Goal: Task Accomplishment & Management: Contribute content

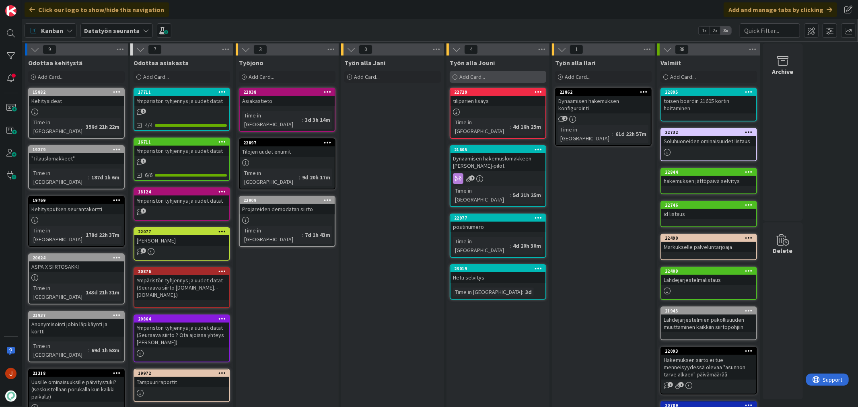
click at [482, 76] on span "Add Card..." at bounding box center [472, 76] width 26 height 7
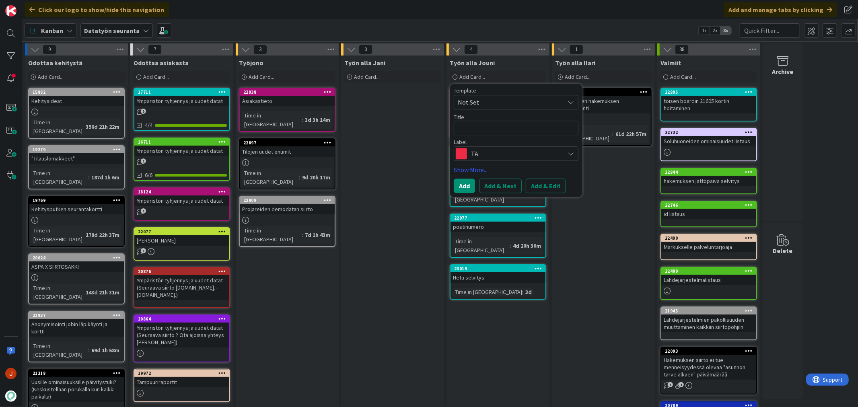
click at [490, 130] on textarea at bounding box center [516, 128] width 125 height 14
click at [495, 168] on link "Show More..." at bounding box center [516, 170] width 125 height 10
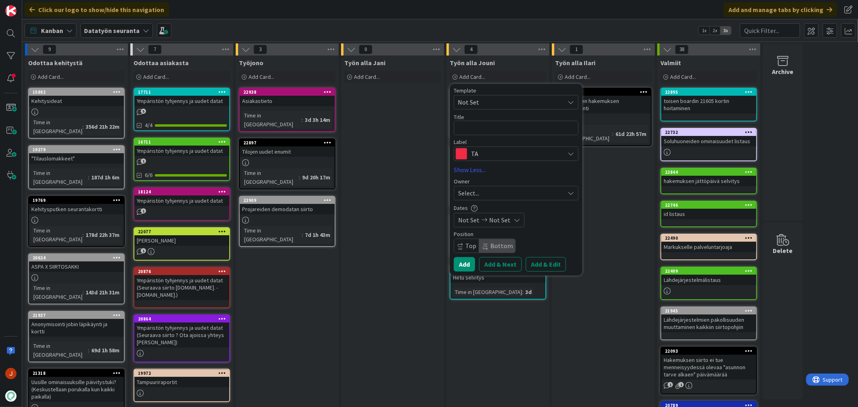
click at [501, 154] on span "TA" at bounding box center [515, 153] width 89 height 11
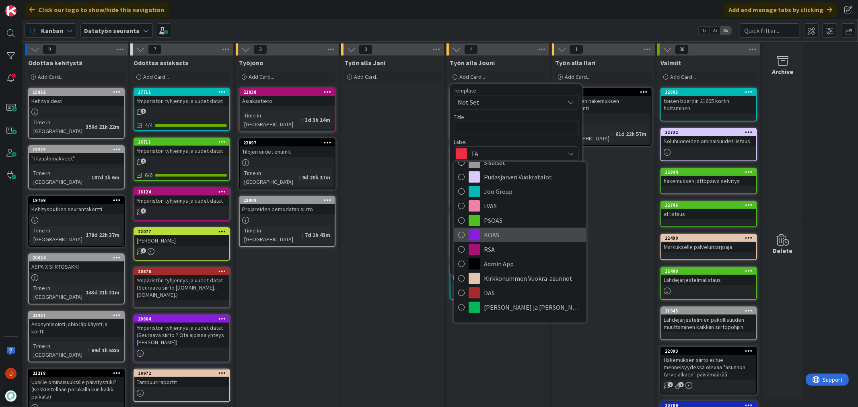
scroll to position [89, 0]
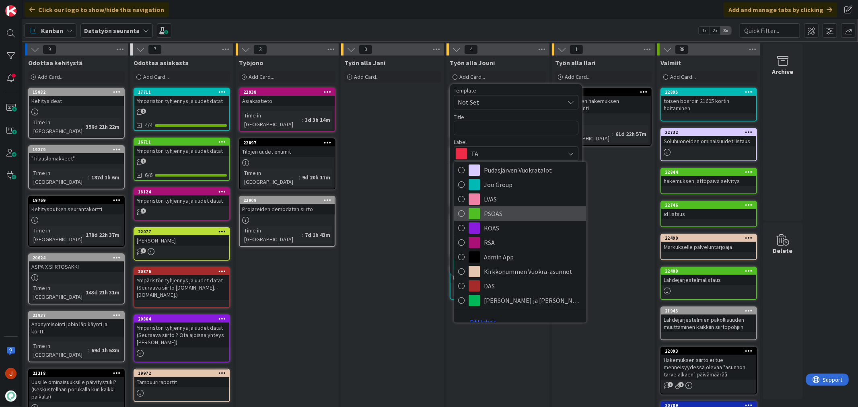
click at [507, 211] on span "PSOAS" at bounding box center [533, 213] width 98 height 12
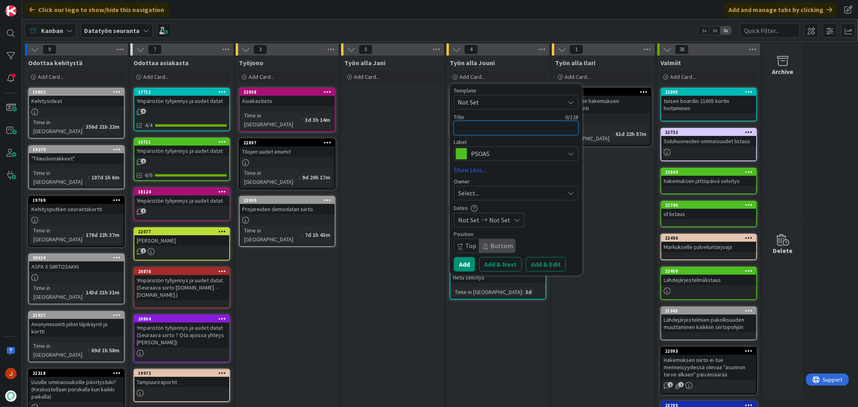
click at [483, 135] on textarea at bounding box center [516, 128] width 125 height 14
click at [484, 126] on textarea at bounding box center [516, 128] width 125 height 14
type textarea "x"
type textarea "H"
type textarea "x"
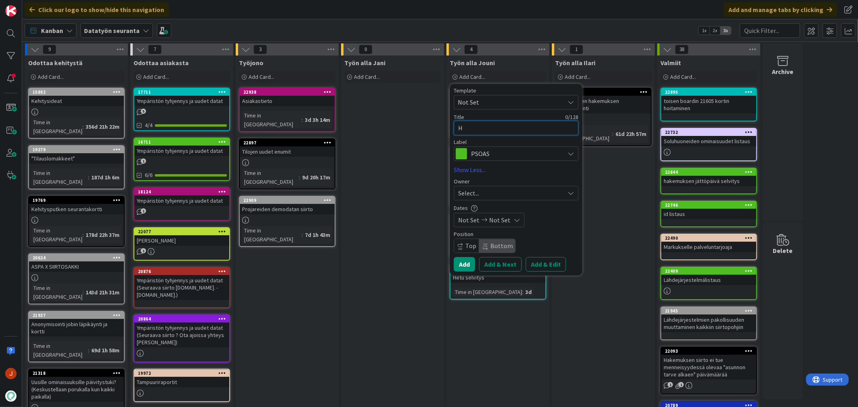
type textarea "Hi"
type textarea "x"
type textarea "H"
type textarea "x"
type textarea "P"
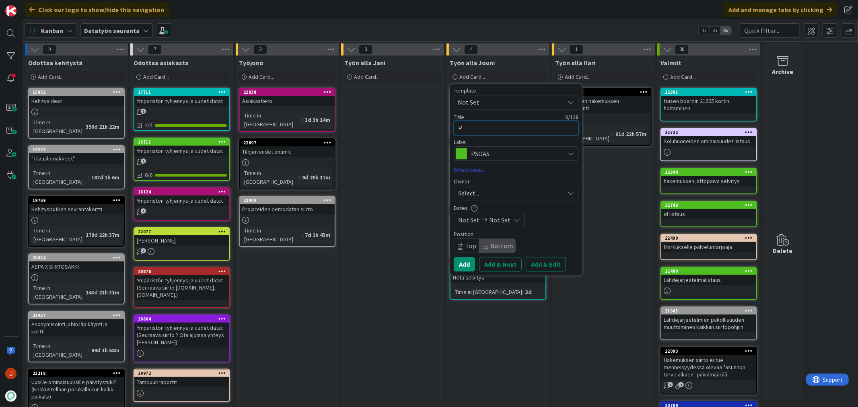
type textarea "x"
type textarea "Py"
type textarea "x"
type textarea "Pys"
type textarea "x"
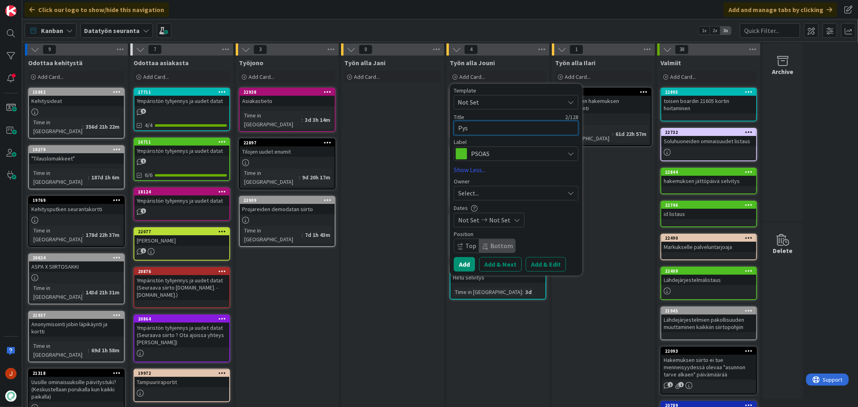
type textarea "Pysä"
type textarea "x"
type textarea "Pysäk"
type textarea "x"
type textarea "Pysäkö"
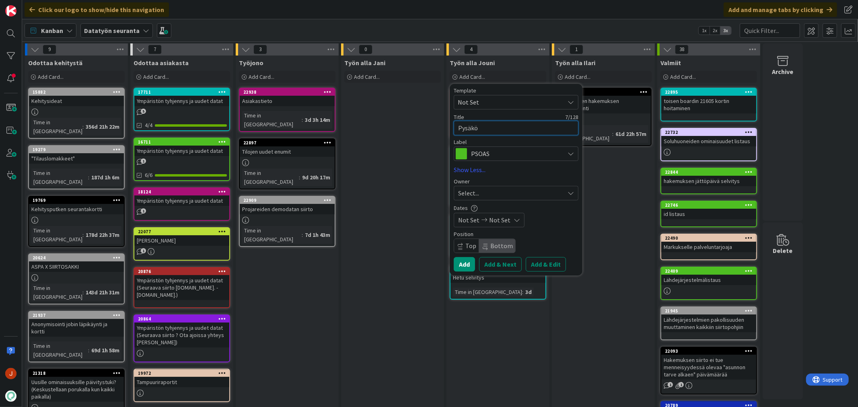
type textarea "x"
type textarea "Pysäköi"
type textarea "x"
type textarea "Pysäköin"
type textarea "x"
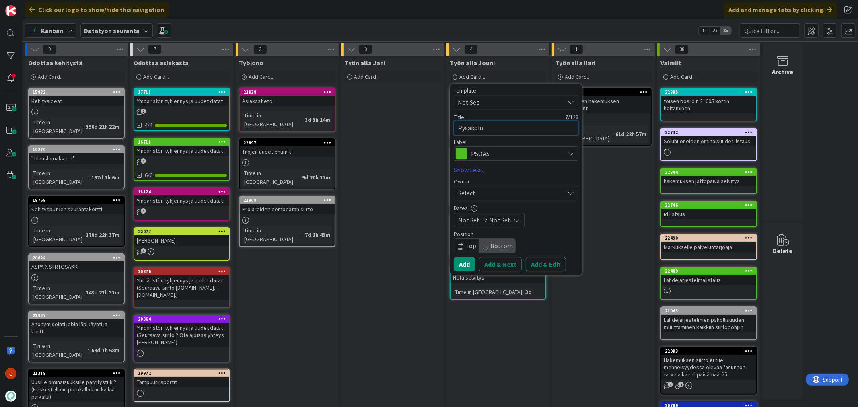
type textarea "Pysäköint"
type textarea "x"
type textarea "Pysäköinti"
type textarea "x"
type textarea "Pysäköintip"
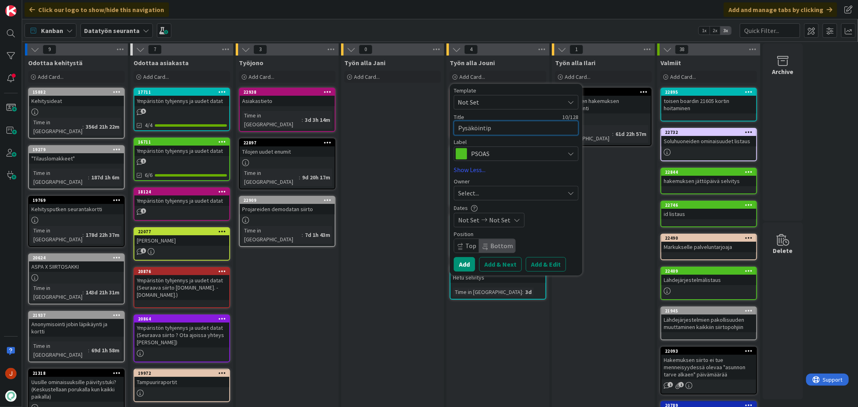
type textarea "x"
type textarea "Pysäköintipa"
type textarea "x"
type textarea "Pysäköintipai"
type textarea "x"
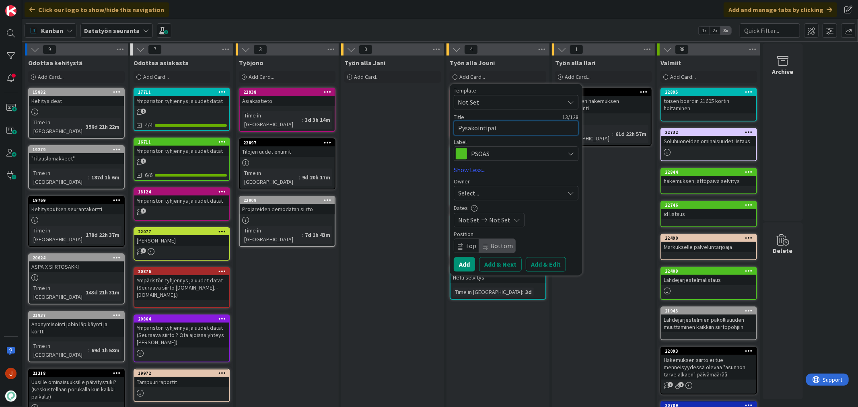
type textarea "Pysäköintipaik"
type textarea "x"
type textarea "Pysäköintipaikk"
type textarea "x"
type textarea "Pysäköintipaikko"
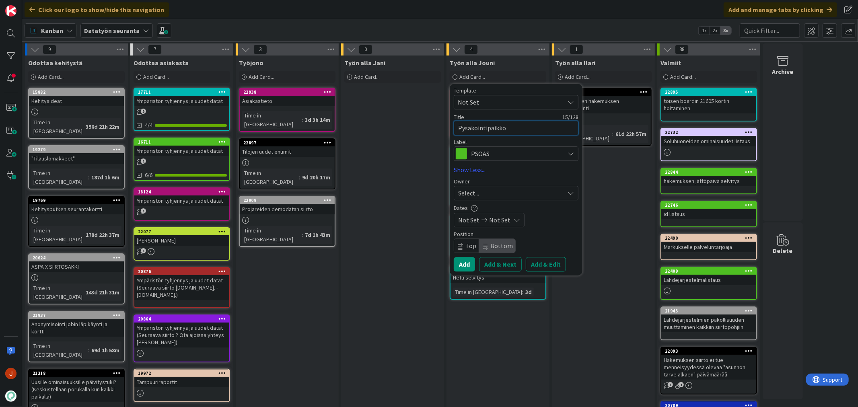
type textarea "x"
type textarea "Pysäköintipaikkoje"
type textarea "x"
type textarea "Pysäköintipaikkojen"
type textarea "x"
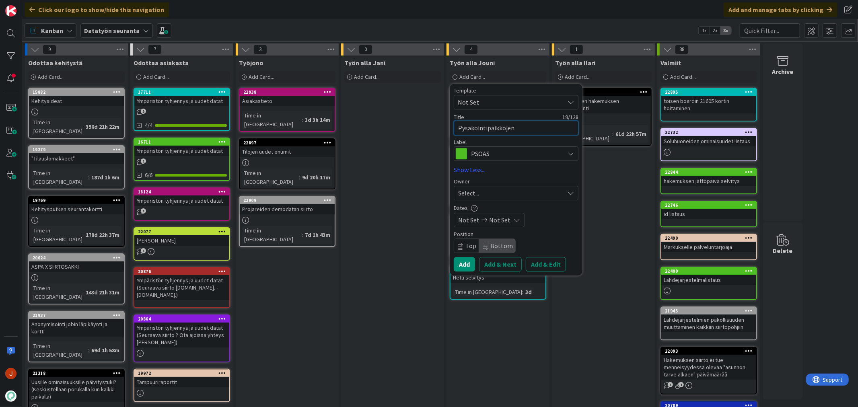
type textarea "Pysäköintipaikkojen"
type textarea "x"
type textarea "Pysäköintipaikkojen h"
type textarea "x"
type textarea "Pysäköintipaikkojen hi"
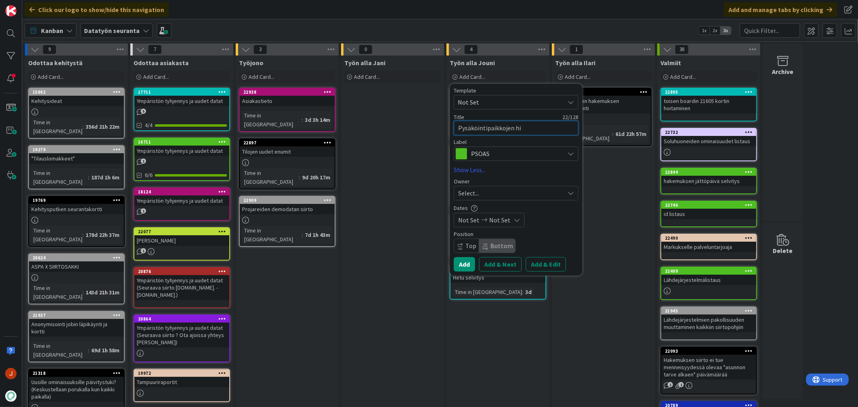
type textarea "x"
type textarea "Pysäköintipaikkojen hin"
type textarea "x"
type textarea "Pysäköintipaikkojen hinn"
type textarea "x"
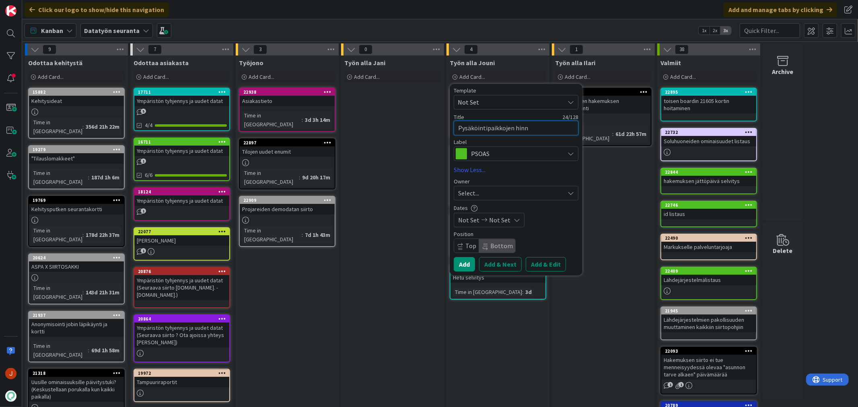
type textarea "Pysäköintipaikkojen hinna"
type textarea "x"
type textarea "Pysäköintipaikkojen hinnat"
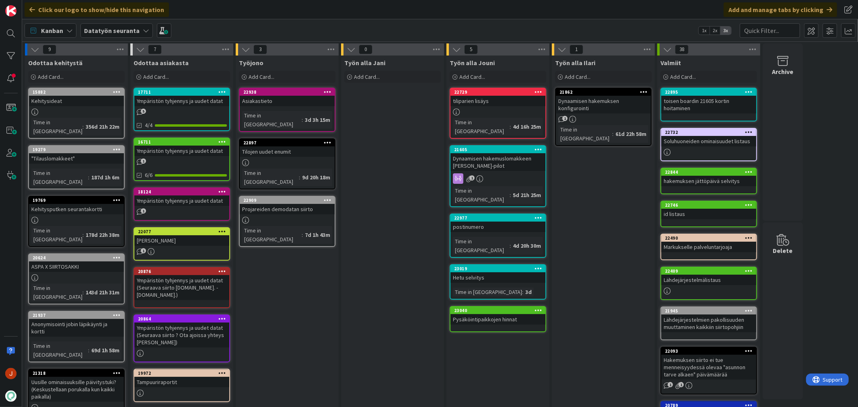
click at [408, 196] on div "Työn alla Jani Add Card..." at bounding box center [392, 341] width 103 height 572
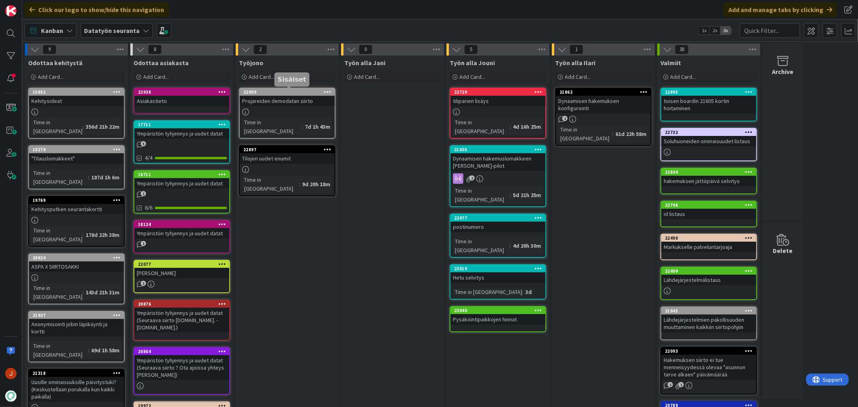
click at [373, 126] on div "Työn alla Jani Add Card..." at bounding box center [392, 341] width 103 height 572
click at [377, 157] on div "Työn alla Jani Add Card..." at bounding box center [392, 341] width 103 height 572
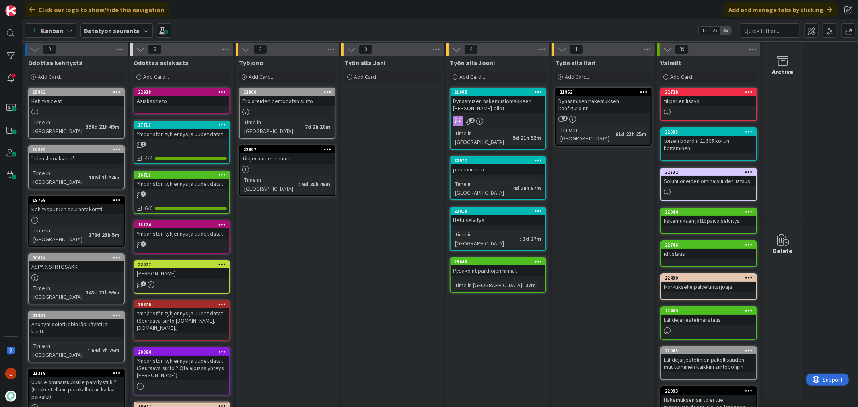
click at [584, 237] on div "Työn alla Ilari Add Card... 21862 Dynaamisen hakemuksen konfigurointi 1 Time in…" at bounding box center [603, 341] width 103 height 572
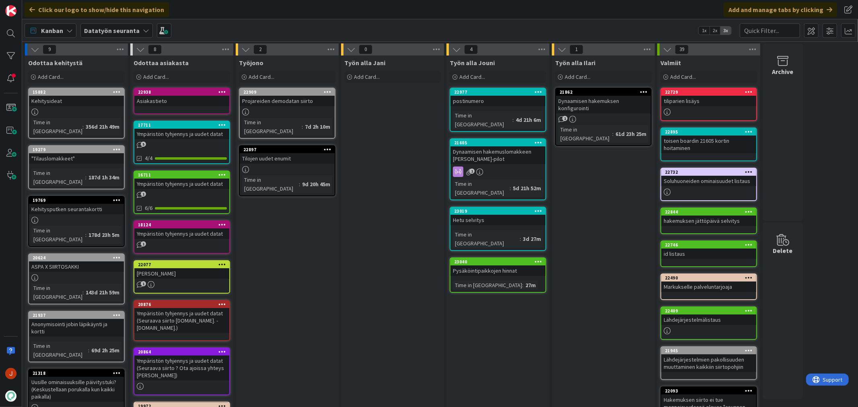
click at [399, 180] on div "Työn alla Jani Add Card..." at bounding box center [392, 341] width 103 height 572
click at [287, 75] on div "Add Card..." at bounding box center [287, 77] width 96 height 12
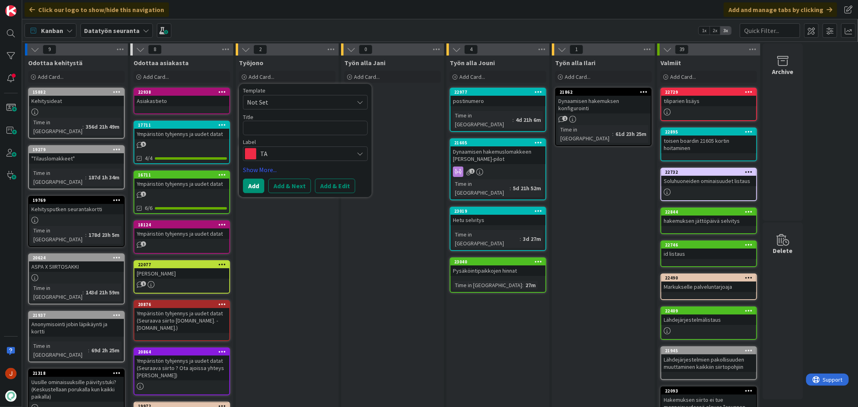
click at [299, 125] on textarea at bounding box center [305, 128] width 125 height 14
click at [309, 148] on span "TA" at bounding box center [304, 153] width 89 height 11
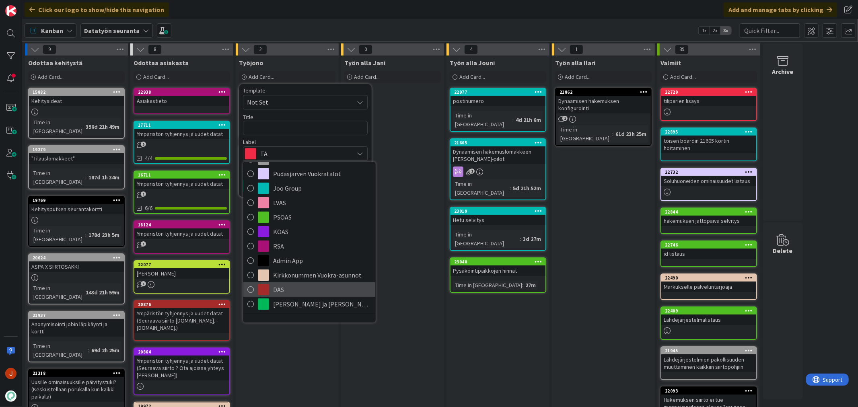
scroll to position [99, 0]
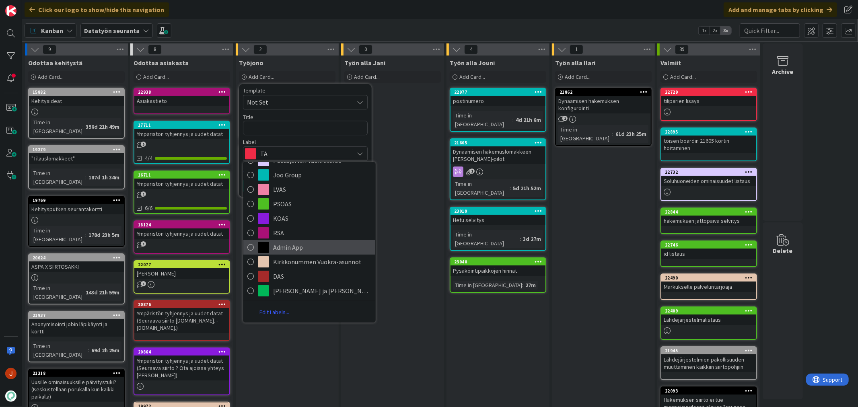
click at [296, 245] on span "Admin App" at bounding box center [322, 247] width 98 height 12
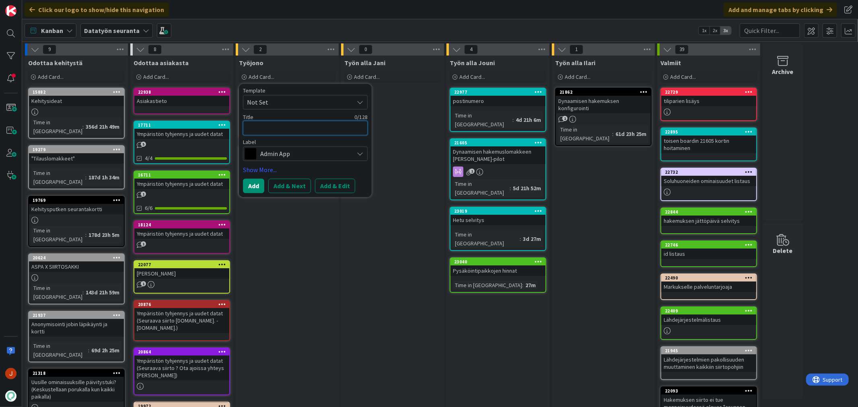
click at [278, 125] on textarea at bounding box center [305, 128] width 125 height 14
type textarea "x"
type textarea "U"
type textarea "x"
type textarea "Ul"
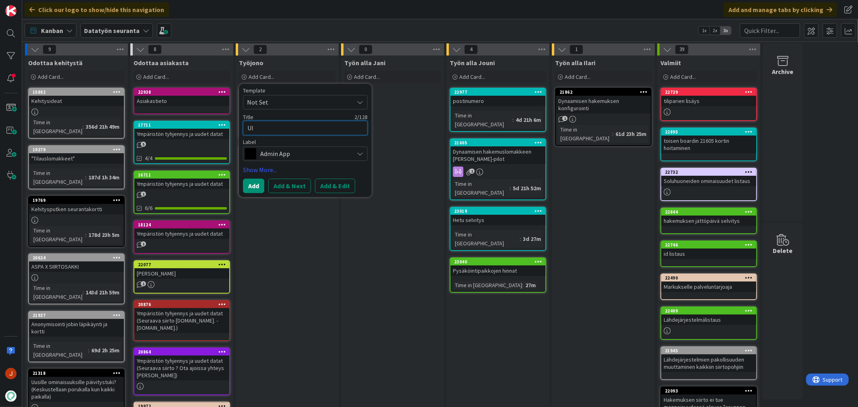
type textarea "x"
type textarea "Ulk"
type textarea "x"
type textarea "Ulko"
type textarea "x"
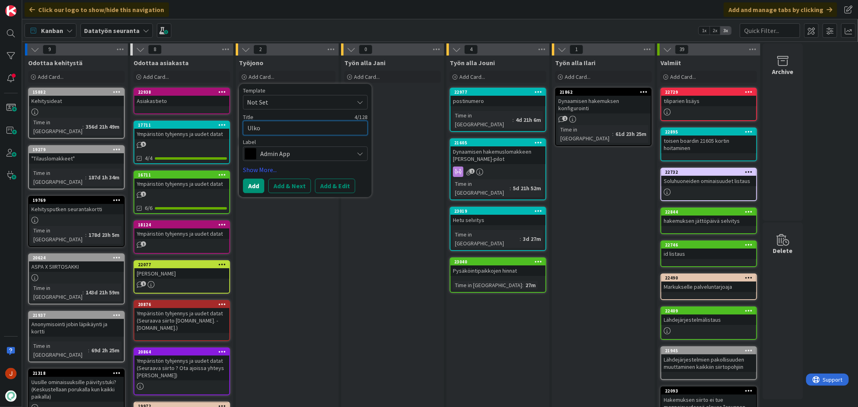
type textarea "Ulkom"
type textarea "x"
type textarea "Ulkoma"
type textarea "x"
type textarea "Ulkomaa"
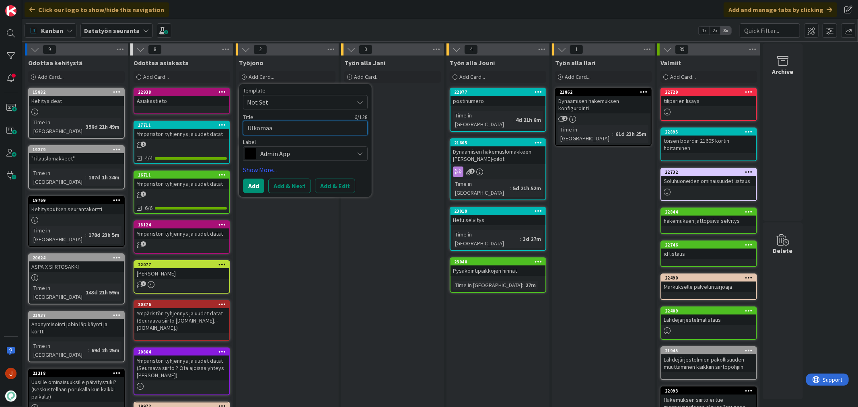
type textarea "x"
type textarea "Ulkomaal"
type textarea "x"
type textarea "Ulkomaala"
type textarea "x"
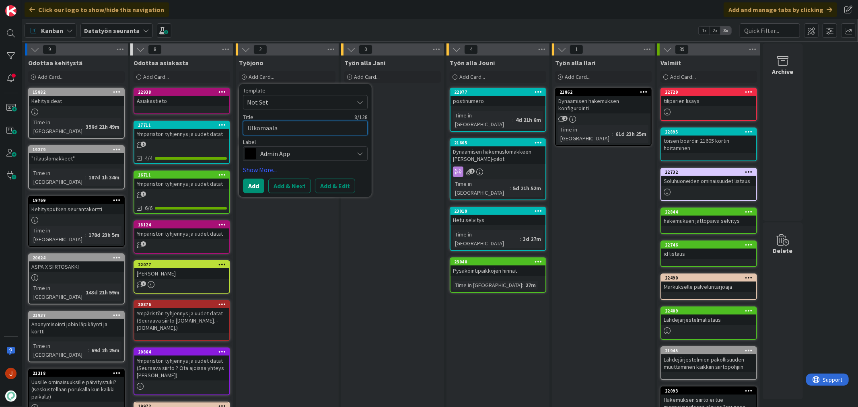
type textarea "Ulkomaalai"
type textarea "x"
type textarea "Ulkomaalais"
type textarea "x"
type textarea "Ulkomaalaisen"
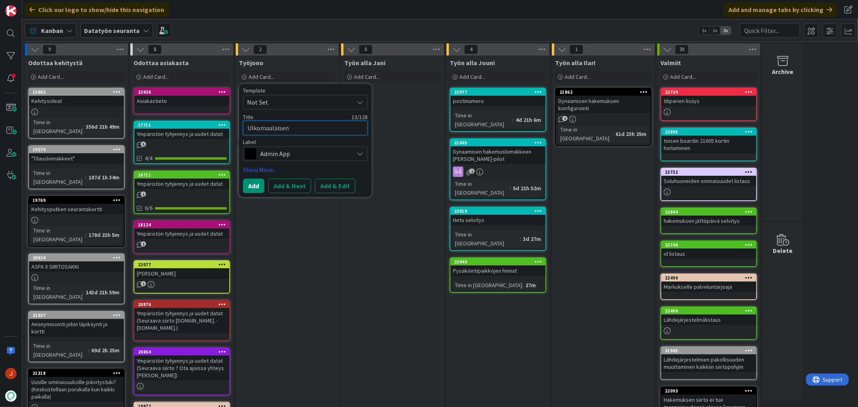
type textarea "x"
type textarea "Ulkomaalaisen"
type textarea "x"
type textarea "Ulkomaalaisen p"
type textarea "x"
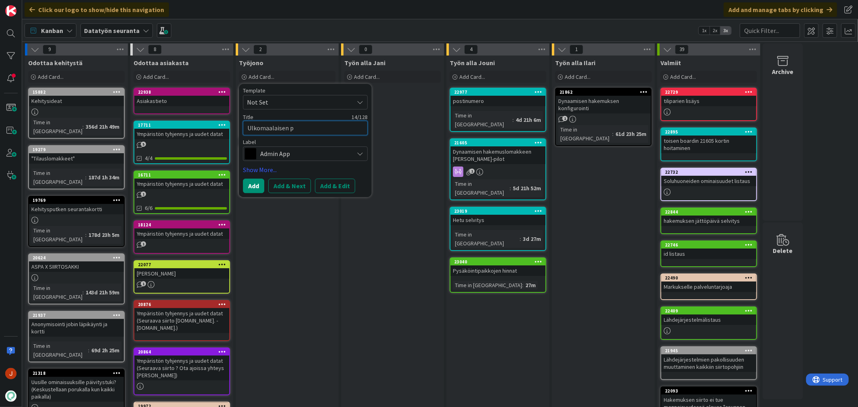
type textarea "Ulkomaalaisen po"
type textarea "x"
type textarea "Ulkomaalaisen pos"
type textarea "x"
type textarea "Ulkomaalaisen post"
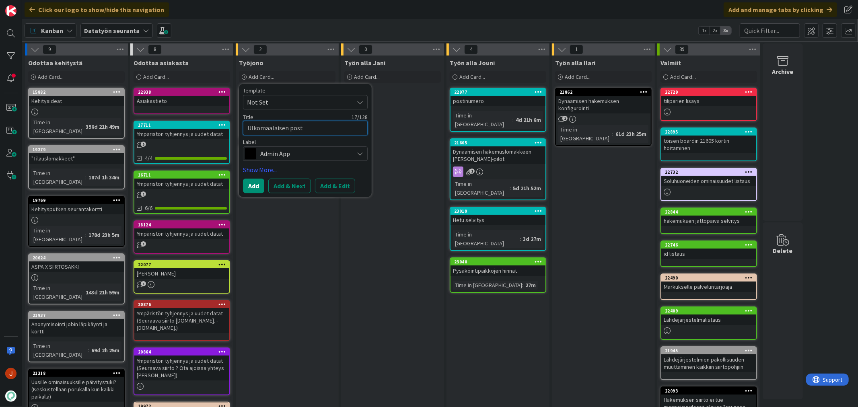
type textarea "x"
type textarea "Ulkomaalaisen posti"
type textarea "x"
type textarea "Ulkomaalaisen postinu"
type textarea "x"
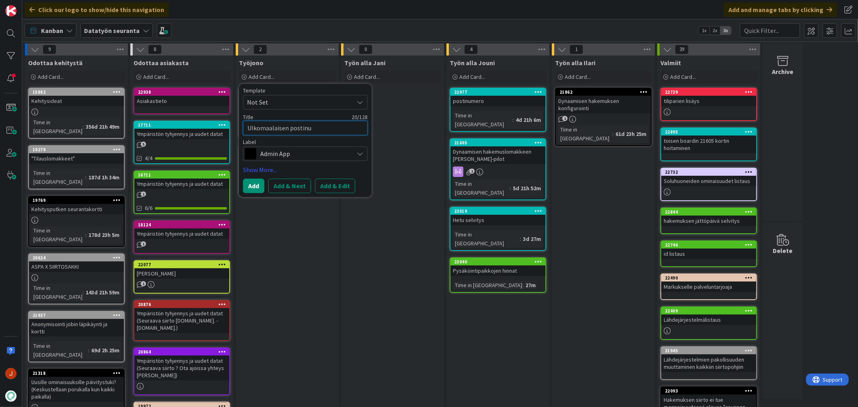
type textarea "Ulkomaalaisen postinum"
type textarea "x"
type textarea "Ulkomaalaisen postinume"
type textarea "x"
type textarea "Ulkomaalaisen postinumer"
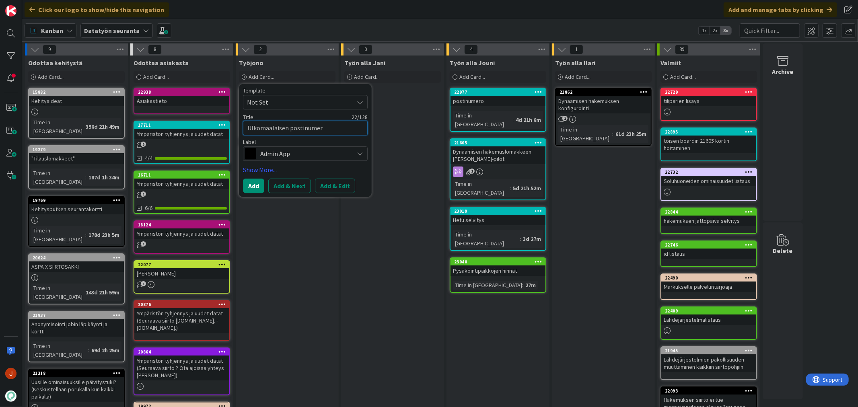
type textarea "x"
type textarea "Ulkomaalaisen postinumero"
type textarea "x"
type textarea "Ulkomaalaisen postinumeron"
type textarea "x"
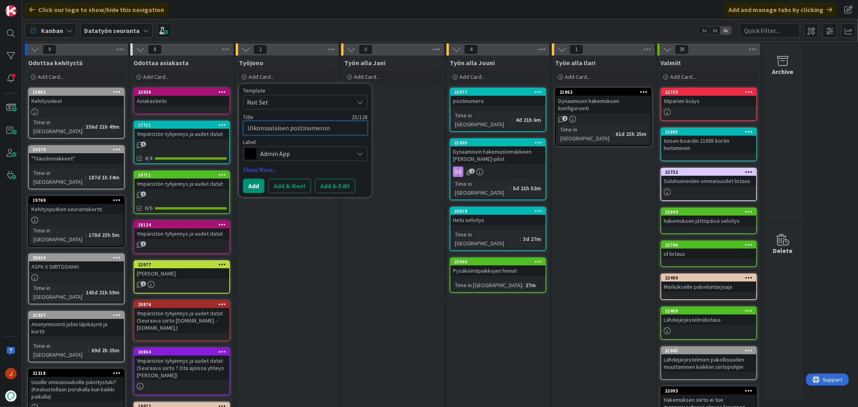
type textarea "Ulkomaalaisen postinumeron"
type textarea "x"
type textarea "Ulkomaalaisen postinumeron s"
type textarea "x"
type textarea "Ulkomaalaisen postinumeron sa"
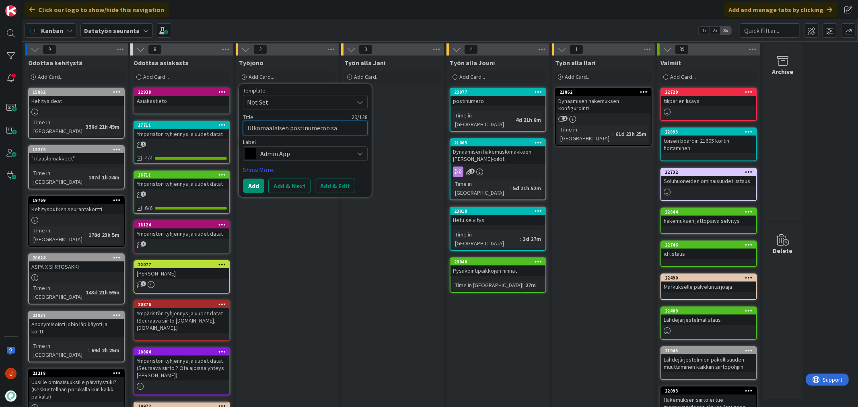
type textarea "x"
type textarea "Ulkomaalaisen postinumeron sal"
type textarea "x"
type textarea "Ulkomaalaisen postinumeron sall"
type textarea "x"
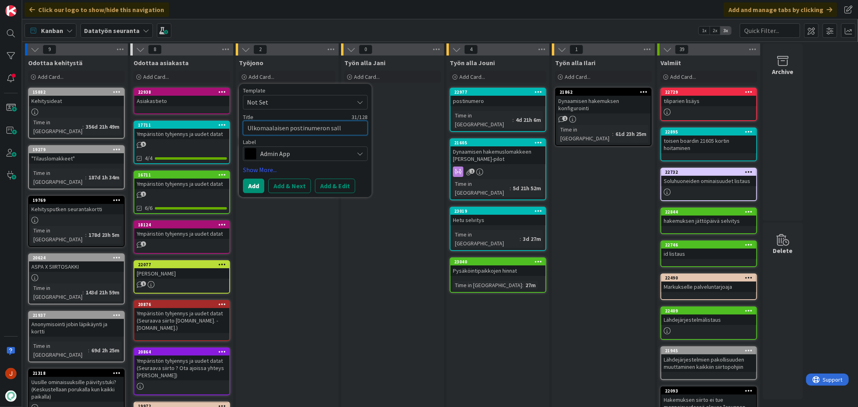
type textarea "Ulkomaalaisen postinumeron salli"
type textarea "x"
type textarea "Ulkomaalaisen postinumeron sallim"
type textarea "x"
type textarea "Ulkomaalaisen postinumeron sallimi"
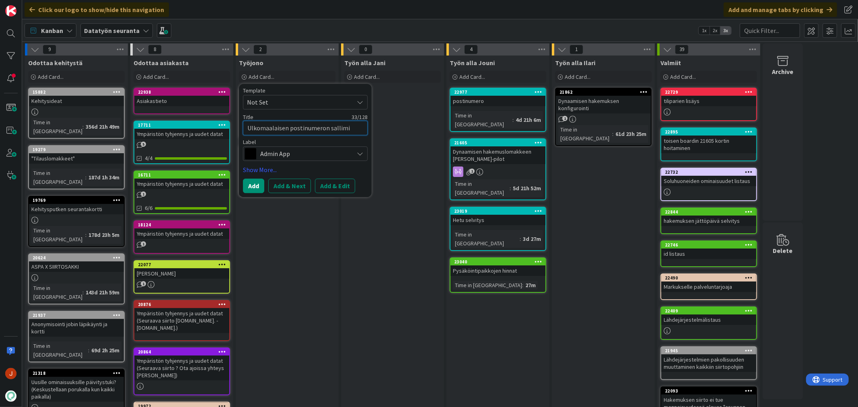
type textarea "x"
type textarea "Ulkomaalaisen postinumeron sallimin"
type textarea "x"
type textarea "Ulkomaalaisen postinumeron sallimine"
type textarea "x"
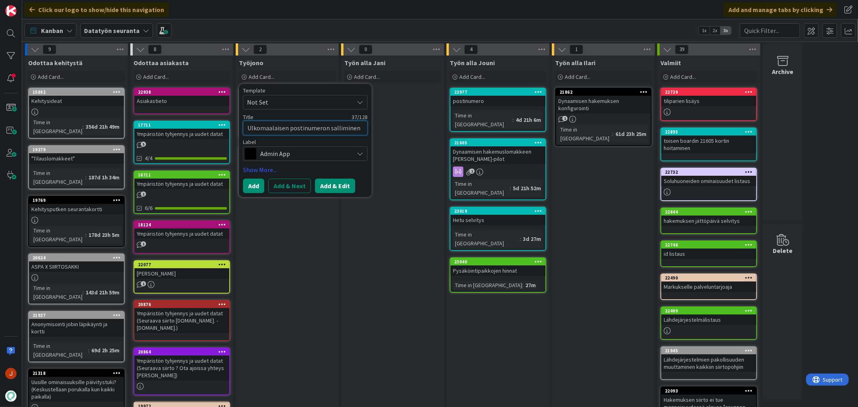
type textarea "Ulkomaalaisen postinumeron salliminen"
click at [334, 189] on button "Add & Edit" at bounding box center [335, 186] width 40 height 14
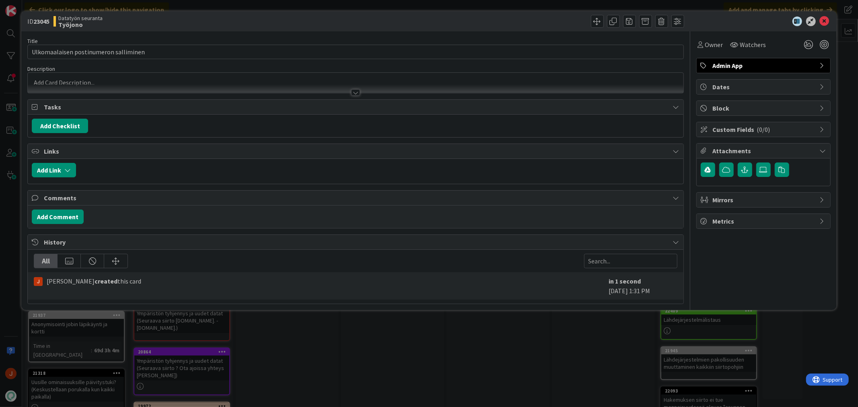
click at [101, 75] on div at bounding box center [355, 83] width 655 height 20
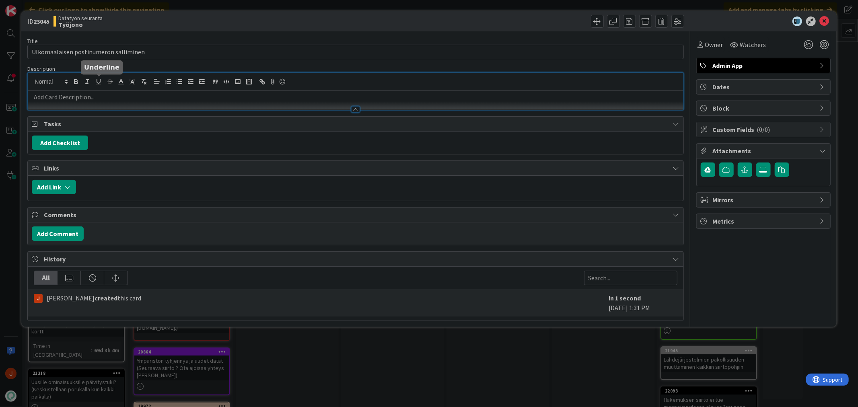
click at [89, 94] on p at bounding box center [355, 96] width 647 height 9
click at [92, 97] on p at bounding box center [355, 96] width 647 height 9
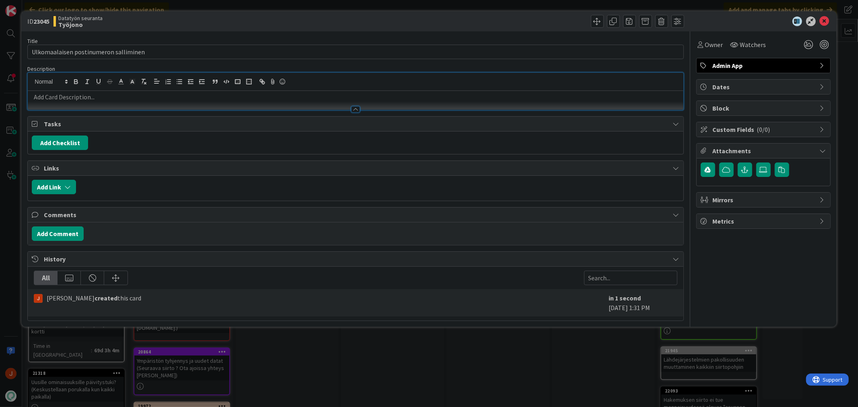
click at [92, 97] on p at bounding box center [355, 96] width 647 height 9
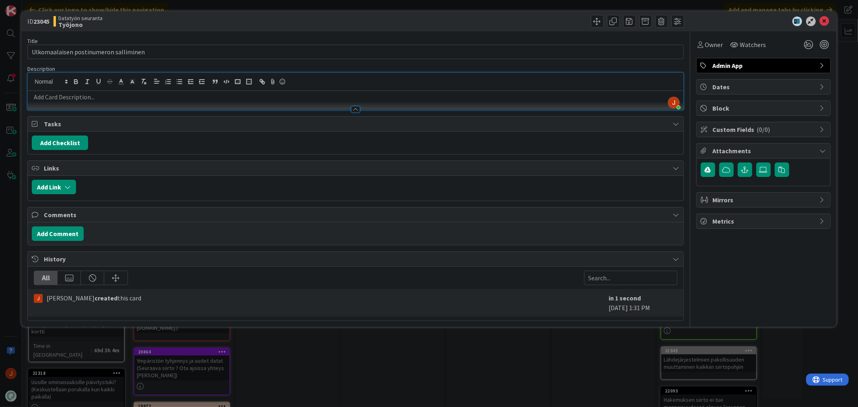
click at [92, 97] on p at bounding box center [355, 96] width 647 height 9
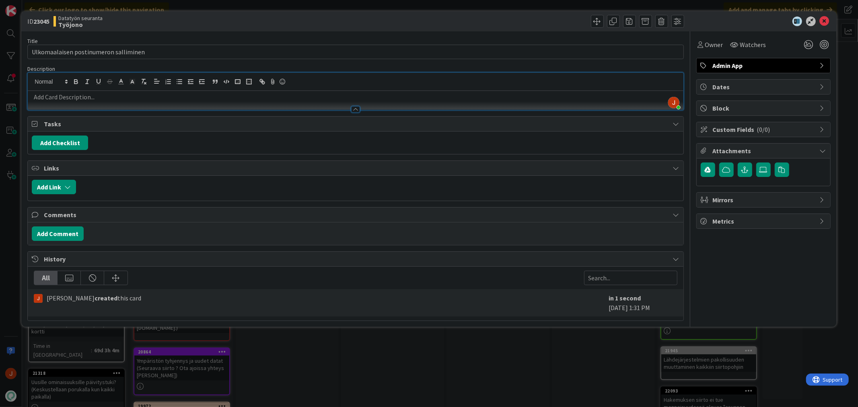
click at [92, 97] on p at bounding box center [355, 96] width 647 height 9
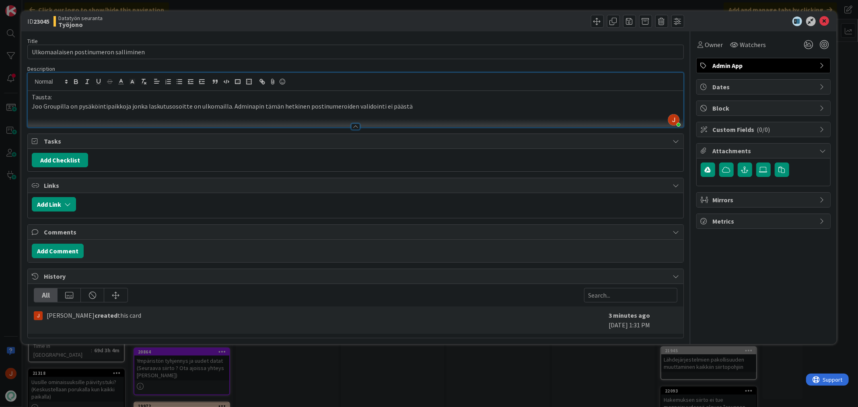
drag, startPoint x: 135, startPoint y: 109, endPoint x: 128, endPoint y: 109, distance: 6.8
click at [135, 109] on p "Joo Groupilla on pysäköintipaikkoja jonka laskutusosoitte on ulkomailla. Admina…" at bounding box center [355, 106] width 647 height 9
click at [145, 106] on p "Joo Groupilla on pysäköintipaikkoja jonka laskutusosoitte on ulkomailla. Admina…" at bounding box center [355, 106] width 647 height 9
click at [187, 105] on p "Joo Groupilla on pysäköintipaikkoja jonka laskutusosoitte on ulkomailla. Admina…" at bounding box center [355, 106] width 647 height 9
drag, startPoint x: 405, startPoint y: 106, endPoint x: 388, endPoint y: 106, distance: 16.9
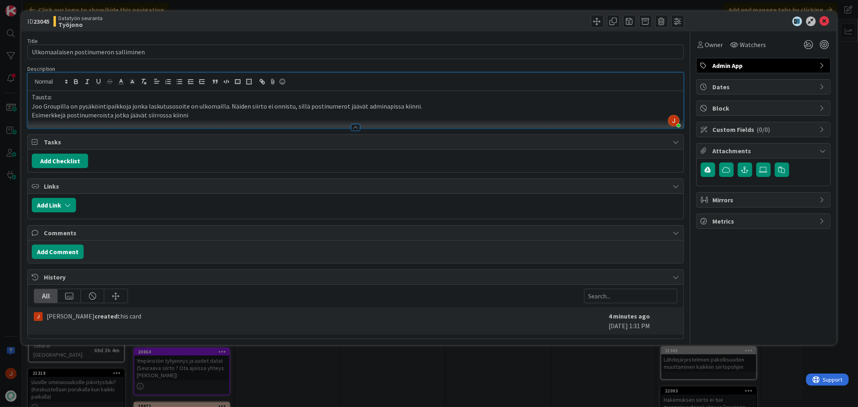
click at [405, 106] on p "Joo Groupilla on pysäköintipaikkoja jonka laskutusosoite on ulkomailla. Näiden …" at bounding box center [355, 106] width 647 height 9
click at [363, 105] on p "Joo Groupilla on pysäköintipaikkoja jonka laskutusosoite on ulkomailla. Näiden …" at bounding box center [355, 106] width 647 height 9
click at [383, 107] on p "Joo Groupilla on pysäköintipaikkoja jonka laskutusosoite on ulkomailla. Näiden …" at bounding box center [355, 106] width 647 height 9
click at [378, 103] on p "Joo Groupilla on pysäköintipaikkoja jonka laskutusosoite on ulkomailla. Näiden …" at bounding box center [355, 106] width 647 height 9
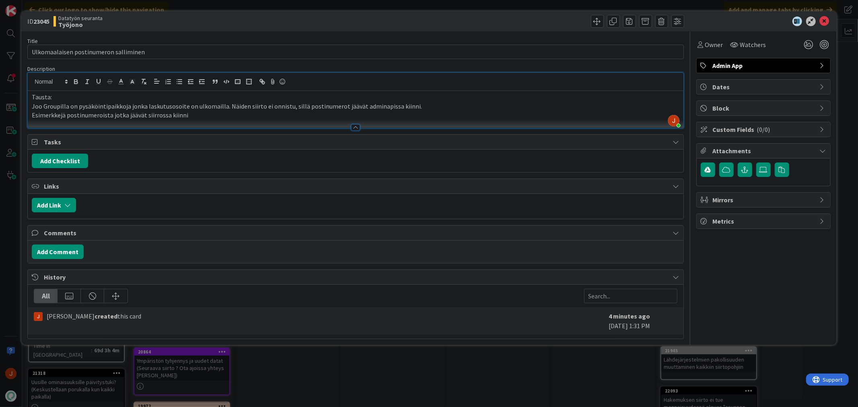
click at [410, 102] on p "Joo Groupilla on pysäköintipaikkoja jonka laskutusosoite on ulkomailla. Näiden …" at bounding box center [355, 106] width 647 height 9
click at [408, 105] on p "Joo Groupilla on pysäköintipaikkoja jonka laskutusosoite on ulkomailla. Näiden …" at bounding box center [355, 106] width 647 height 9
click at [310, 113] on p "Esimerkkejä postinumeroista jotka jäävät siirrossa kiinni 71073 ([GEOGRAPHIC_DA…" at bounding box center [355, 115] width 647 height 9
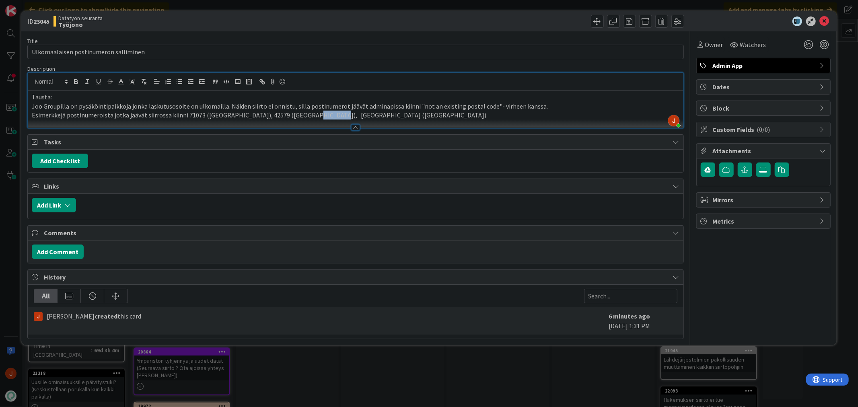
drag, startPoint x: 318, startPoint y: 115, endPoint x: 291, endPoint y: 114, distance: 27.0
click at [291, 114] on p "Esimerkkejä postinumeroista jotka jäävät siirrossa kiinni 71073 ([GEOGRAPHIC_DA…" at bounding box center [355, 115] width 647 height 9
copy p "SW15 1AH"
click at [367, 113] on p "Esimerkkejä postinumeroista jotka jäävät siirrossa kiinni 71073 ([GEOGRAPHIC_DA…" at bounding box center [355, 115] width 647 height 9
click at [340, 114] on p "Esimerkkejä postinumeroista jotka jäävät siirrossa kiinni 71073 ([GEOGRAPHIC_DA…" at bounding box center [355, 115] width 647 height 9
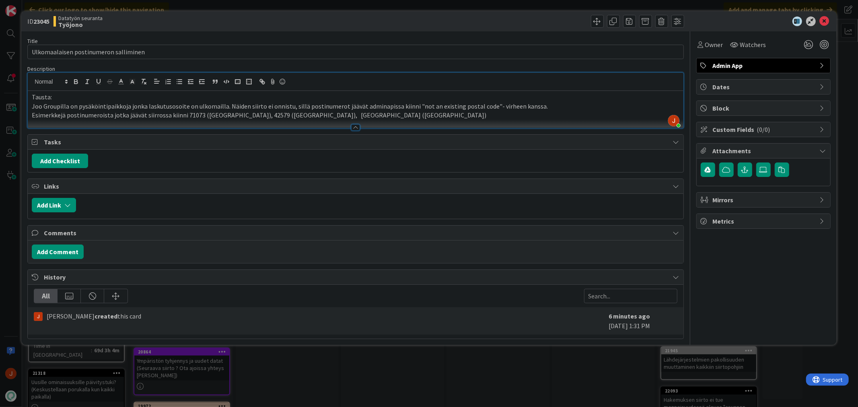
click at [352, 114] on p "Esimerkkejä postinumeroista jotka jäävät siirrossa kiinni 71073 ([GEOGRAPHIC_DA…" at bounding box center [355, 115] width 647 height 9
click at [108, 114] on p "Esimerkkejä postinumeroista jotka jäävät siirrossa kiinni 71073 ([GEOGRAPHIC_DA…" at bounding box center [355, 115] width 647 height 9
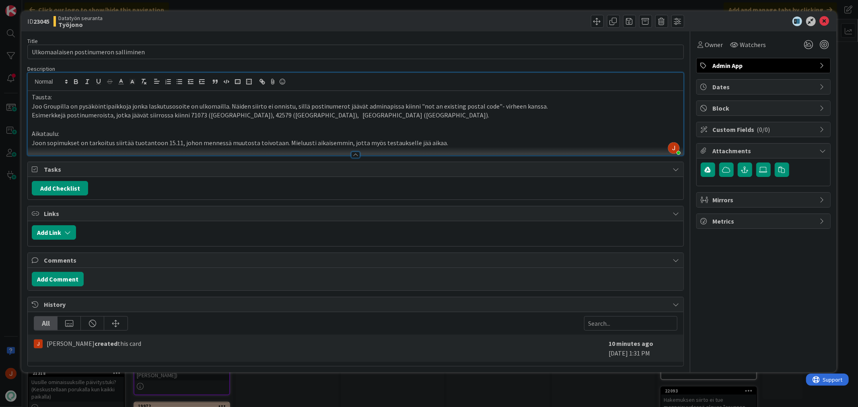
click at [43, 97] on p "Tausta:" at bounding box center [355, 96] width 647 height 9
click at [367, 115] on p "Esimerkkejä postinumeroista, jotka jäävät siirrossa kiinni 71073 ([GEOGRAPHIC_D…" at bounding box center [355, 115] width 647 height 9
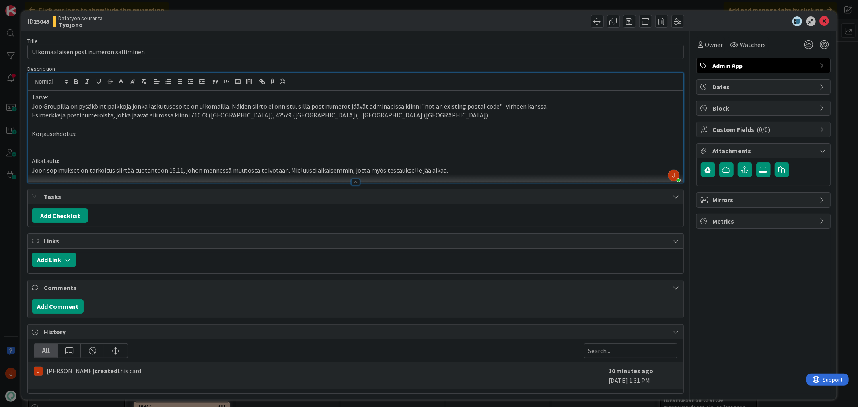
click at [84, 145] on p at bounding box center [355, 142] width 647 height 9
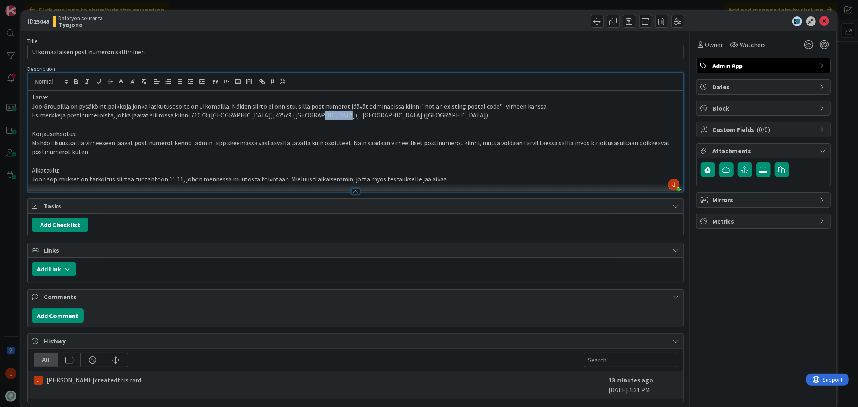
drag, startPoint x: 319, startPoint y: 115, endPoint x: 293, endPoint y: 115, distance: 26.1
click at [293, 115] on p "Esimerkkejä postinumeroista, jotka jäävät siirrossa kiinni 71073 ([GEOGRAPHIC_D…" at bounding box center [355, 115] width 647 height 9
copy p "SW15 1AH"
click at [171, 157] on p at bounding box center [355, 160] width 647 height 9
click at [162, 152] on p "Mahdollisuus sallia virheeseen jäävät postinumerot kenno_admin_app skeemassa va…" at bounding box center [355, 147] width 647 height 18
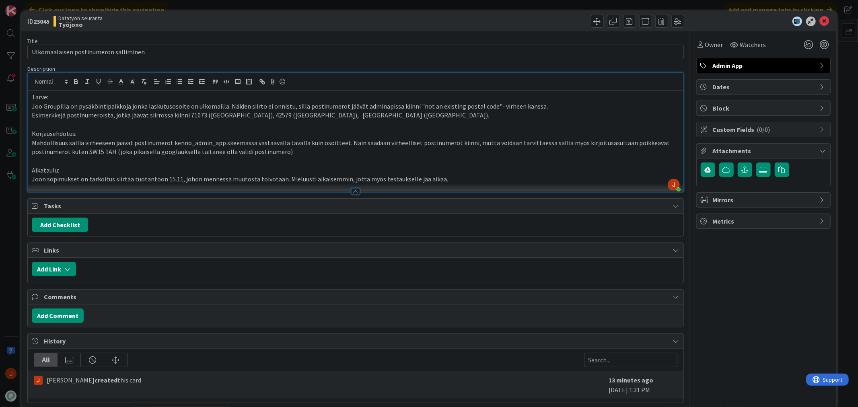
click at [98, 144] on p "Mahdollisuus sallia virheeseen jäävät postinumerot kenno_admin_app skeemassa va…" at bounding box center [355, 147] width 647 height 18
click at [125, 142] on p "Mahdollisuus sallia virheeseen jäävät postinumerot kenno_admin_app skeemassa va…" at bounding box center [355, 147] width 647 height 18
drag, startPoint x: 130, startPoint y: 142, endPoint x: 82, endPoint y: 145, distance: 48.4
click at [82, 145] on p "Mahdollisuus sallia virheeseen jäävät postinumerot kenno_admin_app skeemassa va…" at bounding box center [355, 147] width 647 height 18
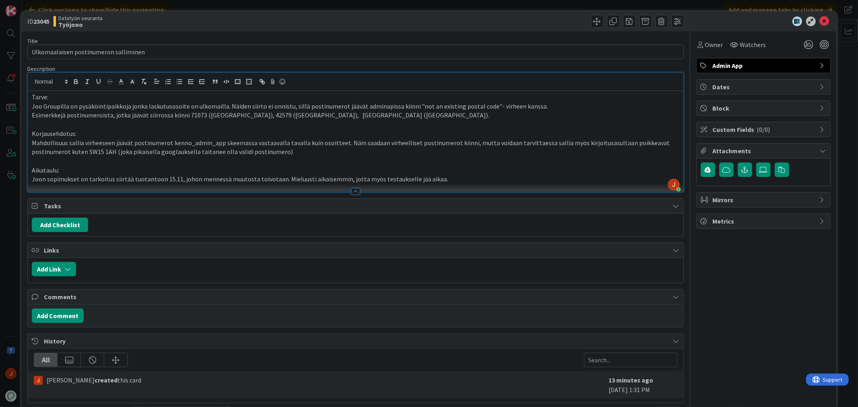
click at [76, 143] on p "Mahdollisuus sallia virheeseen jäävät postinumerot kenno_admin_app skeemassa va…" at bounding box center [355, 147] width 647 height 18
click at [93, 144] on p "Mahdollisuus sallia virheeseen jäävät postinumerot kenno_admin_app skeemassa va…" at bounding box center [355, 147] width 647 height 18
click at [302, 142] on p "Mahdollisuus sallia kiinni jäävät postinumerot kenno_admin_app skeemassa vastaa…" at bounding box center [355, 147] width 647 height 18
click at [428, 170] on p "Aikataulu:" at bounding box center [355, 170] width 647 height 9
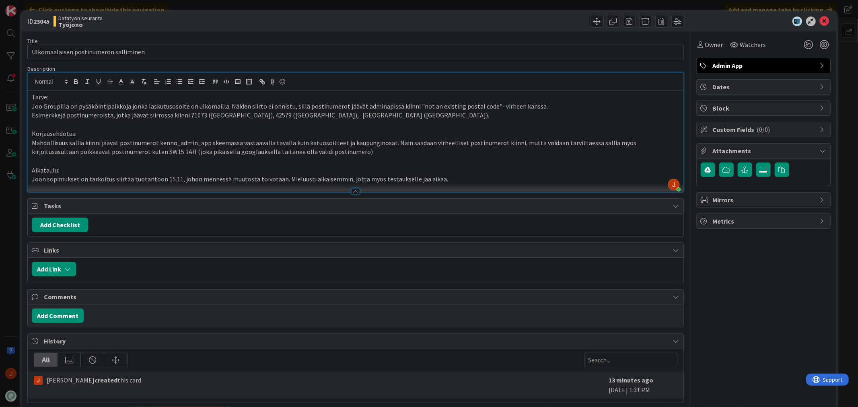
click at [324, 171] on p "Aikataulu:" at bounding box center [355, 170] width 647 height 9
click at [183, 115] on p "Esimerkkejä postinumeroista, jotka jäävät siirrossa kiinni 71073 ([GEOGRAPHIC_D…" at bounding box center [355, 115] width 647 height 9
click at [291, 113] on p "Esimerkkejä postinumeroista, jotka jäävät siirrossa kiinni: 71073 ([GEOGRAPHIC_…" at bounding box center [355, 115] width 647 height 9
click at [35, 145] on p "Mahdollisuus sallia kiinni jäävät postinumerot kenno_admin_app skeemassa vastaa…" at bounding box center [355, 147] width 647 height 18
drag, startPoint x: 207, startPoint y: 142, endPoint x: 32, endPoint y: 143, distance: 174.5
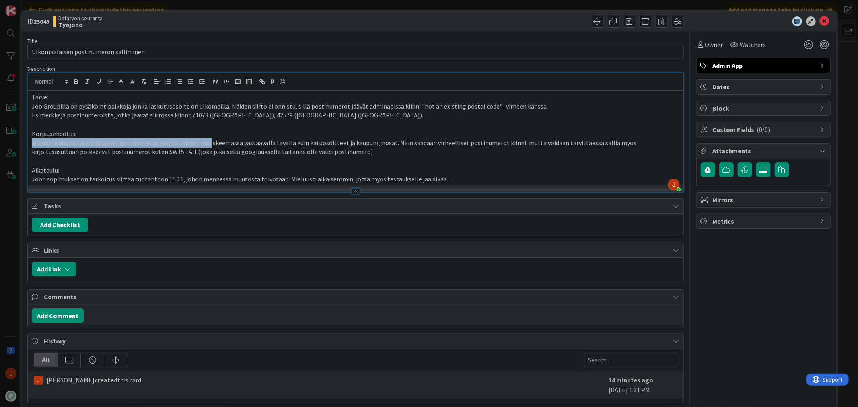
click at [32, 143] on p "Mahdollisuus sallia kiinni jäävät postinumerot kenno_admin_app skeemassa vastaa…" at bounding box center [355, 147] width 647 height 18
drag, startPoint x: 815, startPoint y: 18, endPoint x: 813, endPoint y: 22, distance: 4.9
click at [819, 17] on icon at bounding box center [824, 21] width 10 height 10
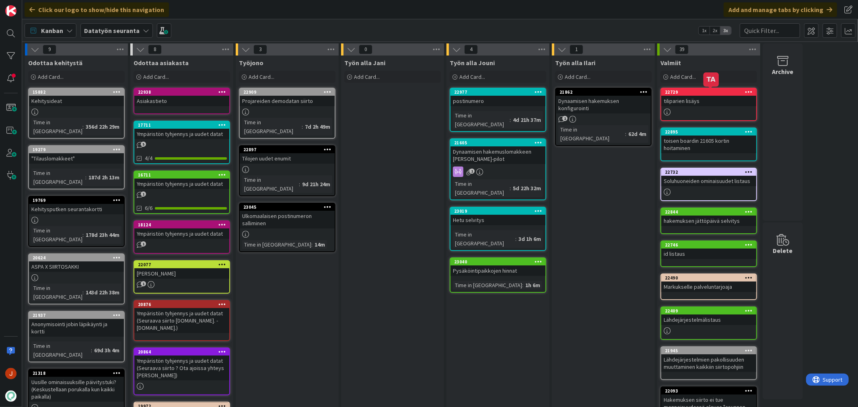
click at [403, 200] on div "Työn alla Jani Add Card..." at bounding box center [392, 341] width 103 height 572
click at [400, 195] on div "Työn alla Jani Add Card..." at bounding box center [392, 341] width 103 height 572
click at [285, 211] on div "Ulkomaalaisen postinumeron salliminen" at bounding box center [287, 220] width 95 height 18
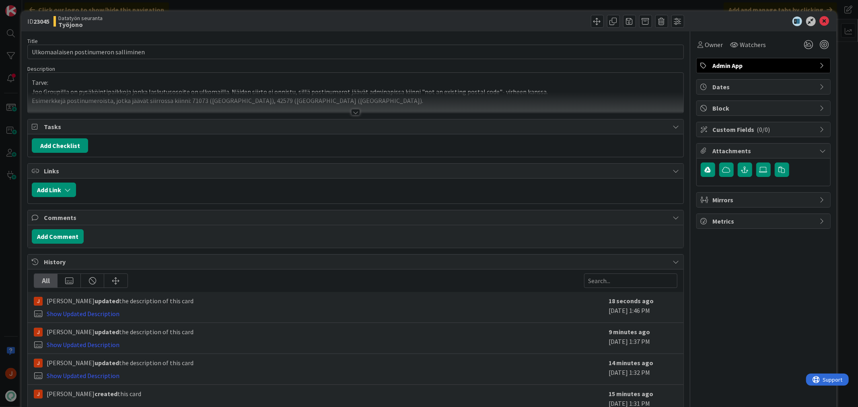
click at [352, 109] on div at bounding box center [355, 112] width 9 height 6
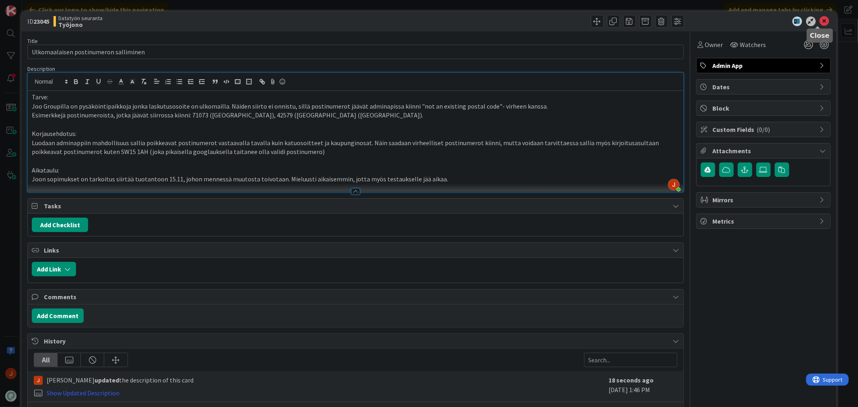
drag, startPoint x: 817, startPoint y: 19, endPoint x: 719, endPoint y: 23, distance: 99.0
click at [819, 19] on icon at bounding box center [824, 21] width 10 height 10
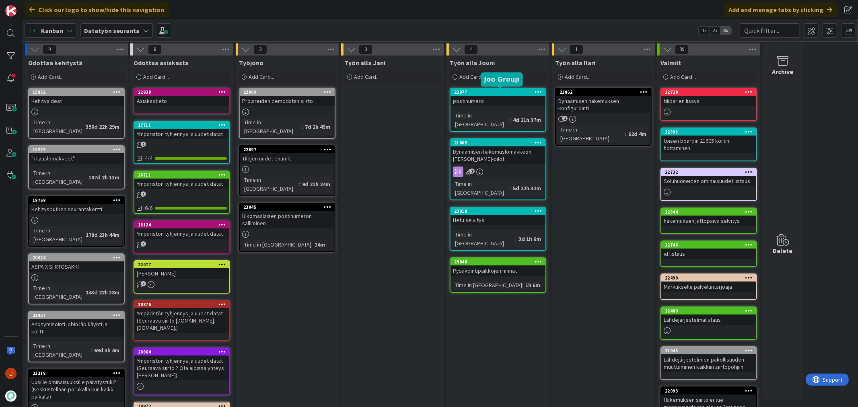
click at [500, 90] on div "22977" at bounding box center [499, 92] width 91 height 6
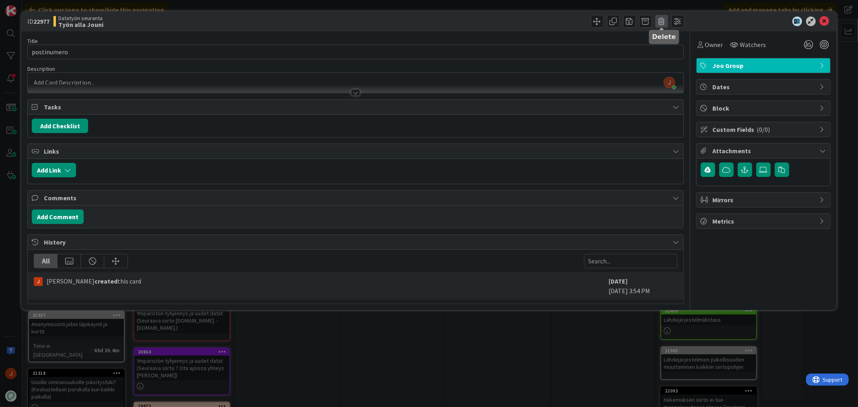
click at [658, 18] on span at bounding box center [661, 21] width 13 height 13
click at [668, 60] on button "Delete" at bounding box center [674, 59] width 30 height 14
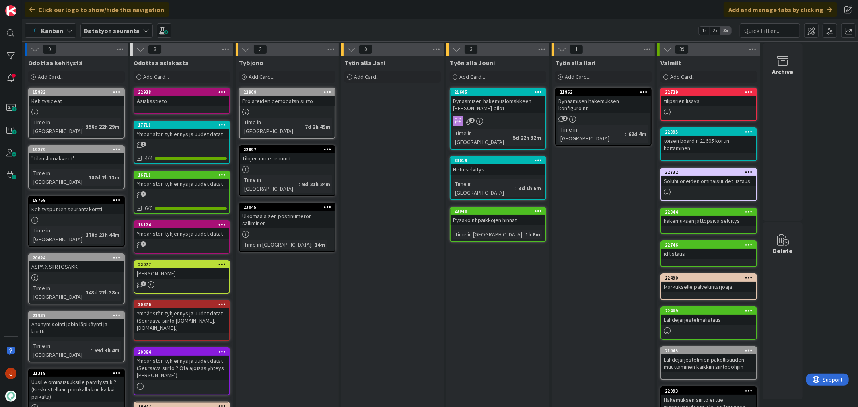
click at [487, 272] on div "Työn alla Jouni Add Card... 21605 Dynaamisen hakemuslomakkeen konffaus joo-pilo…" at bounding box center [497, 341] width 103 height 572
click at [505, 101] on div "Dynaamisen hakemuslomakkeen [PERSON_NAME]-pilot" at bounding box center [497, 105] width 95 height 18
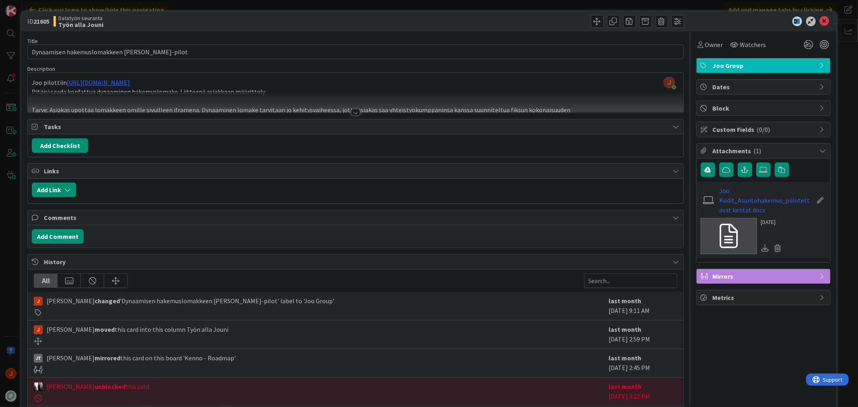
click at [352, 110] on div at bounding box center [355, 112] width 9 height 6
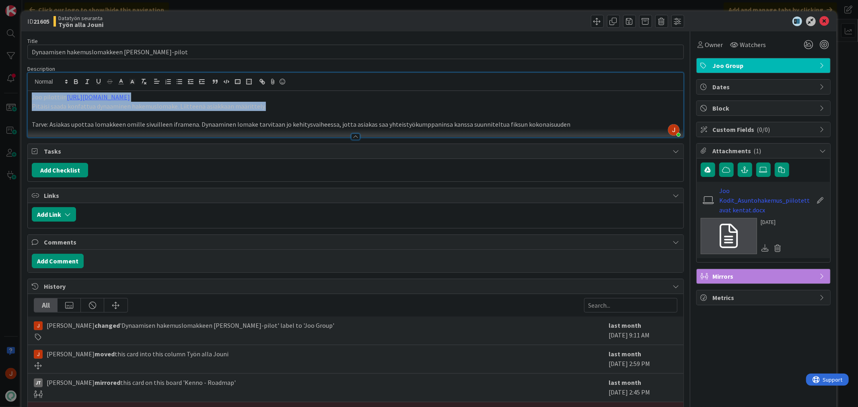
drag, startPoint x: 266, startPoint y: 106, endPoint x: 30, endPoint y: 101, distance: 236.5
click at [30, 101] on div "Joo pilottiin [URL][DOMAIN_NAME] Pitäisi saada konfattua dynaaminen hakemusloma…" at bounding box center [355, 114] width 655 height 46
click at [268, 114] on p at bounding box center [355, 115] width 647 height 9
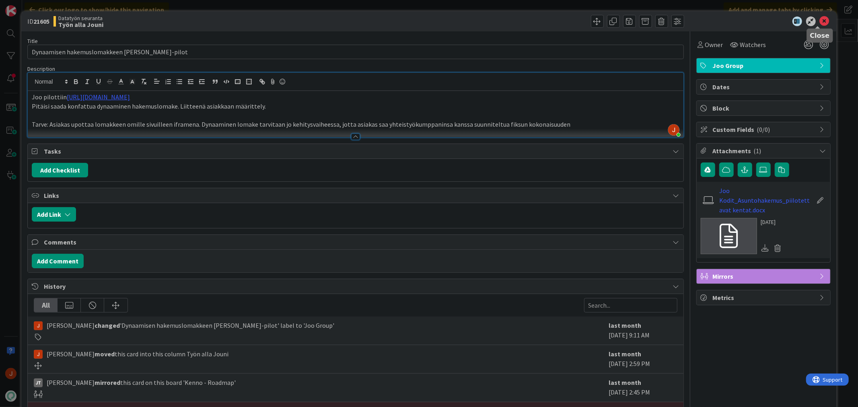
click at [820, 19] on icon at bounding box center [824, 21] width 10 height 10
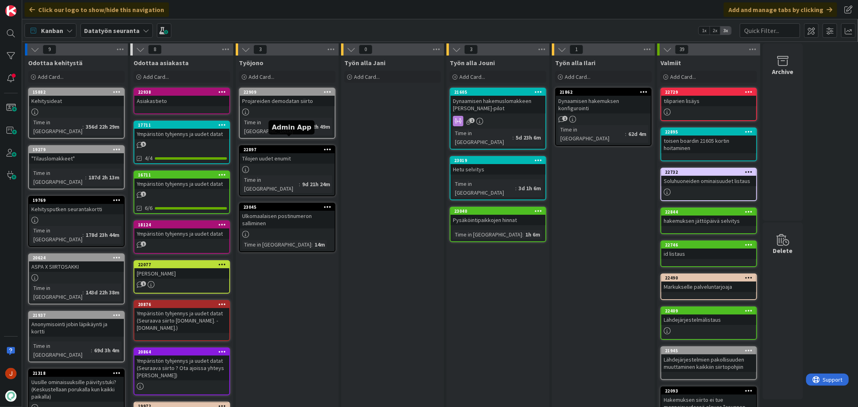
click at [389, 259] on div "Työn alla Jani Add Card..." at bounding box center [392, 341] width 103 height 572
click at [486, 164] on div "Hetu selvitys" at bounding box center [497, 169] width 95 height 10
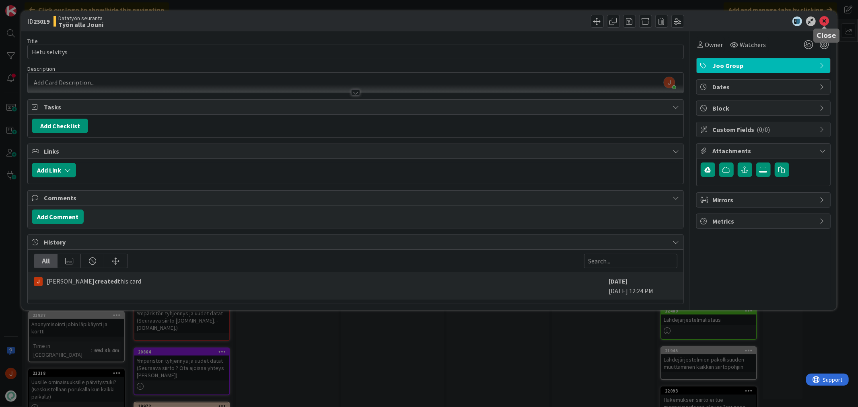
click at [825, 19] on icon at bounding box center [824, 21] width 10 height 10
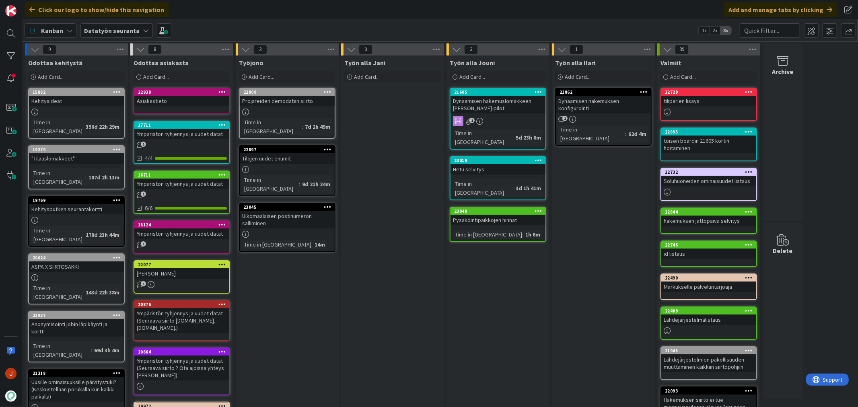
drag, startPoint x: 416, startPoint y: 306, endPoint x: 421, endPoint y: 312, distance: 7.7
click at [416, 306] on div "Työn alla Jani Add Card..." at bounding box center [392, 341] width 103 height 572
